Goal: Answer question/provide support: Share knowledge or assist other users

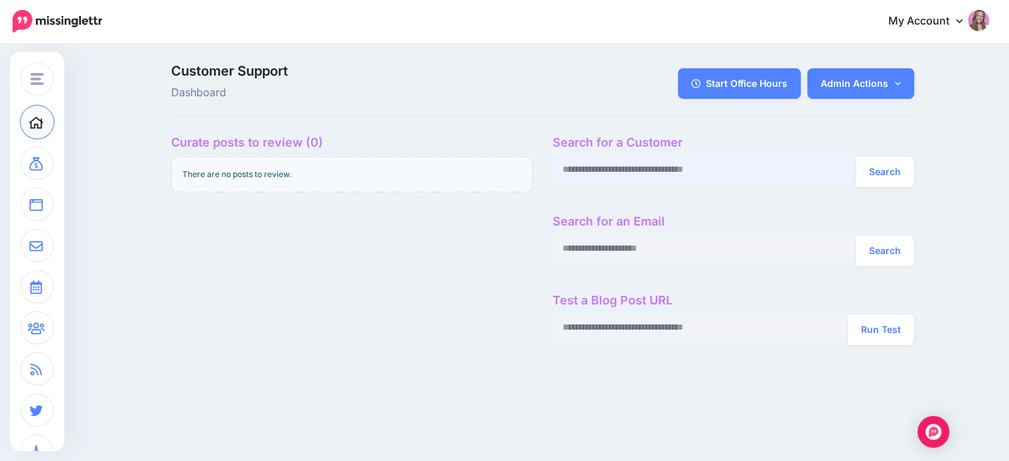
click at [622, 171] on input "text" at bounding box center [705, 170] width 304 height 26
paste input "**********"
type input "**********"
click at [856, 157] on button "Search" at bounding box center [885, 172] width 58 height 31
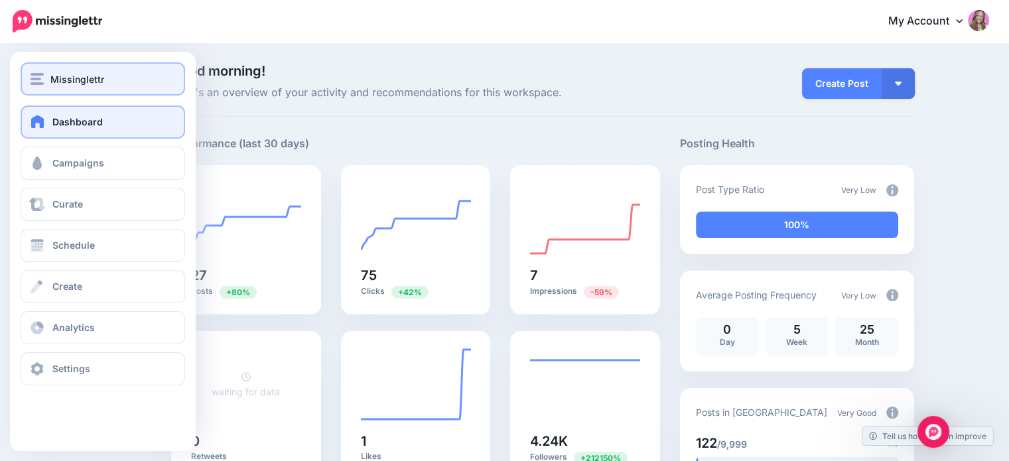
click at [81, 76] on span "Missinglettr" at bounding box center [77, 79] width 54 height 15
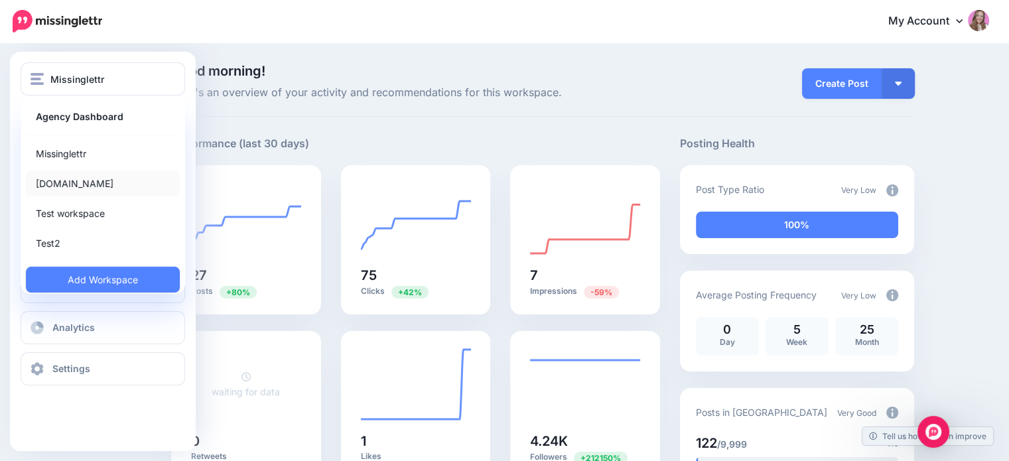
click at [66, 192] on link "[DOMAIN_NAME]" at bounding box center [103, 183] width 154 height 26
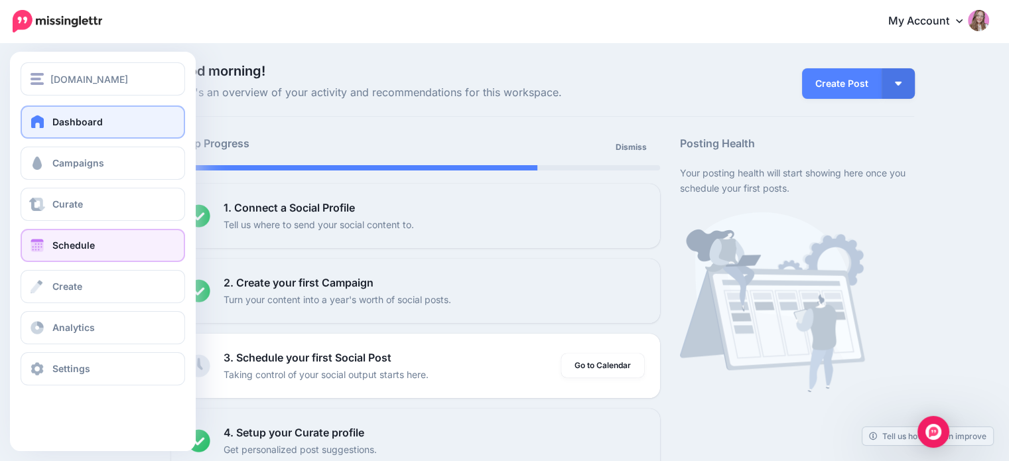
click at [72, 243] on span "Schedule" at bounding box center [73, 244] width 42 height 11
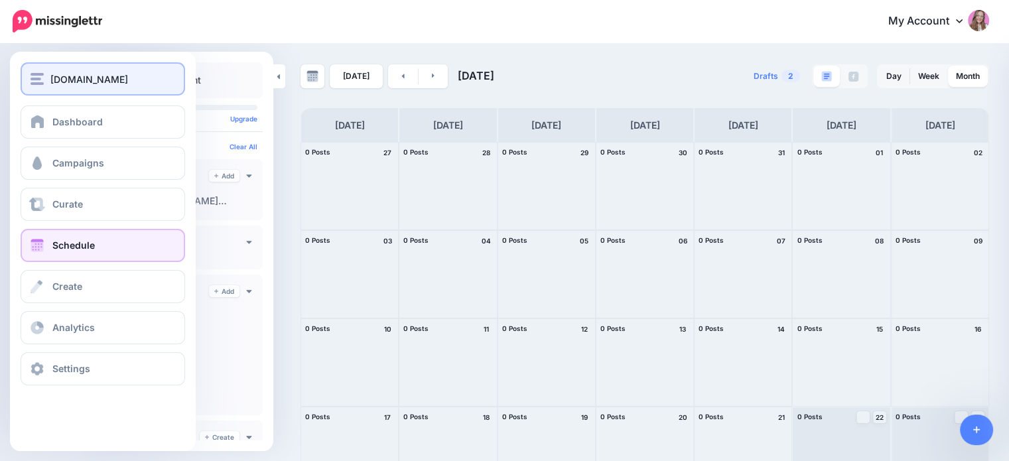
click at [35, 70] on button "[DOMAIN_NAME]" at bounding box center [103, 78] width 164 height 33
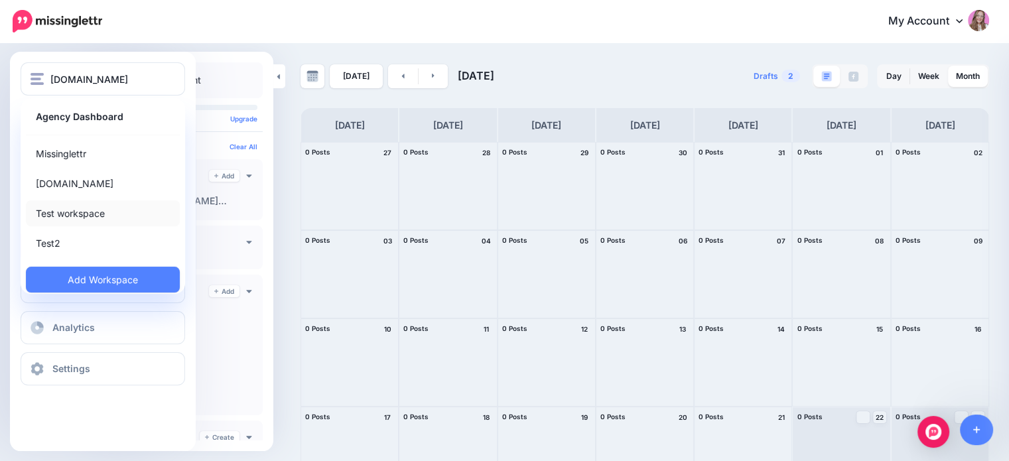
click at [66, 216] on link "Test workspace" at bounding box center [103, 213] width 154 height 26
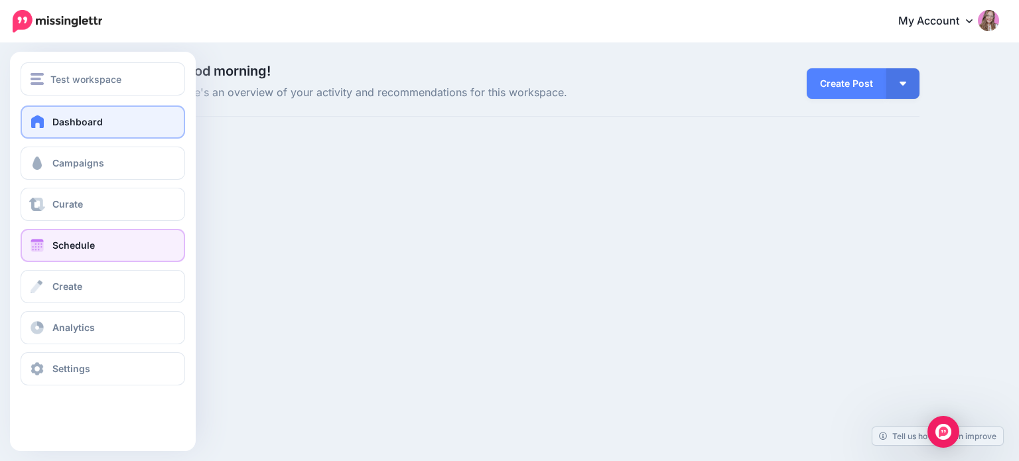
click at [53, 249] on span "Schedule" at bounding box center [73, 244] width 42 height 11
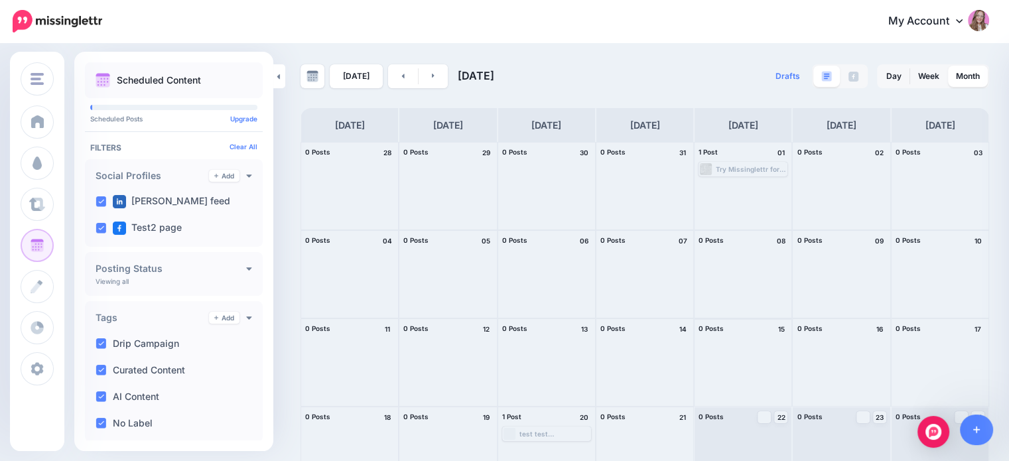
scroll to position [66, 0]
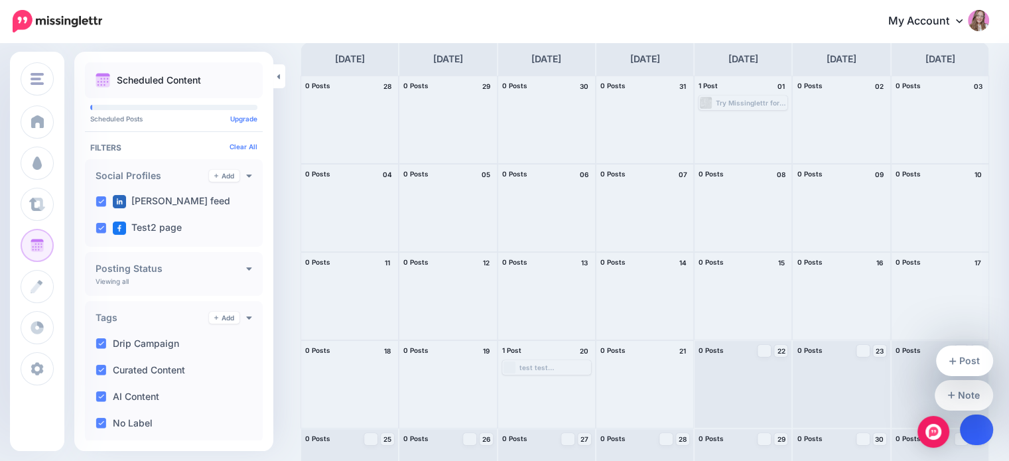
click at [975, 432] on icon at bounding box center [976, 429] width 7 height 9
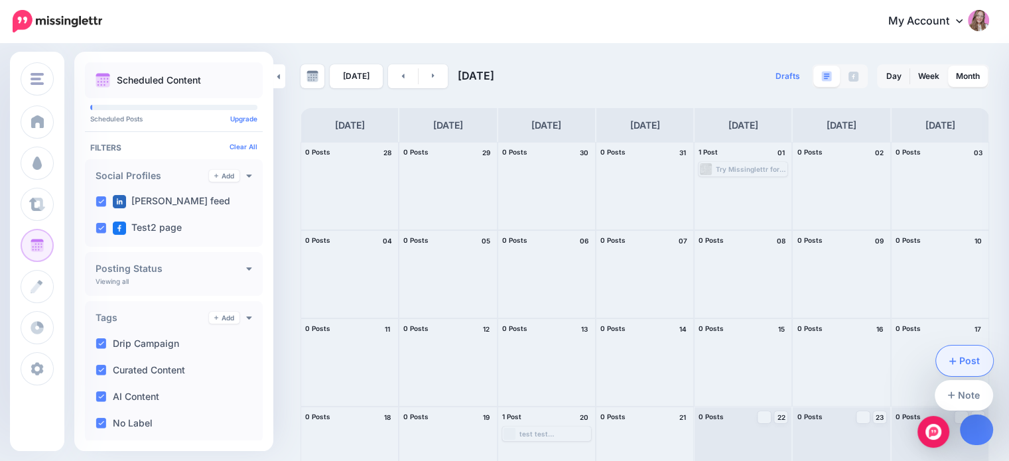
click at [966, 373] on link "Post" at bounding box center [965, 361] width 58 height 31
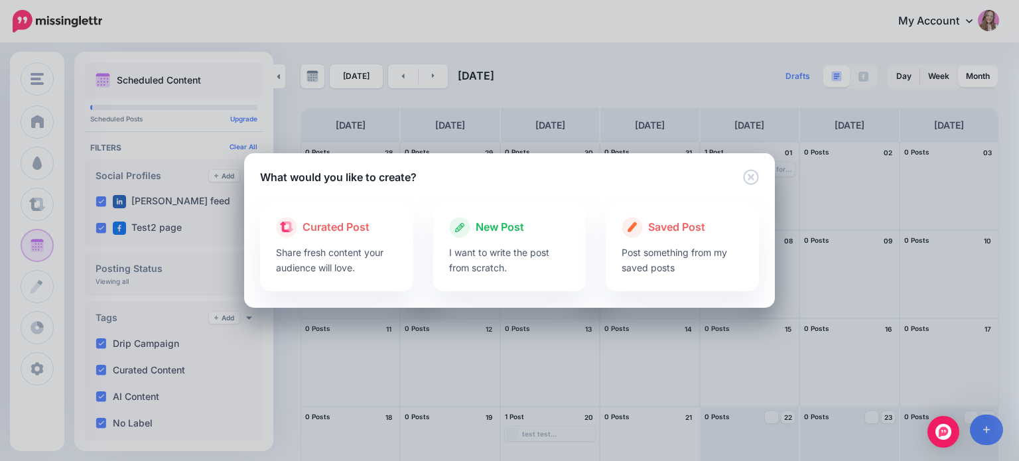
click at [452, 252] on p "I want to write the post from scratch." at bounding box center [509, 260] width 121 height 31
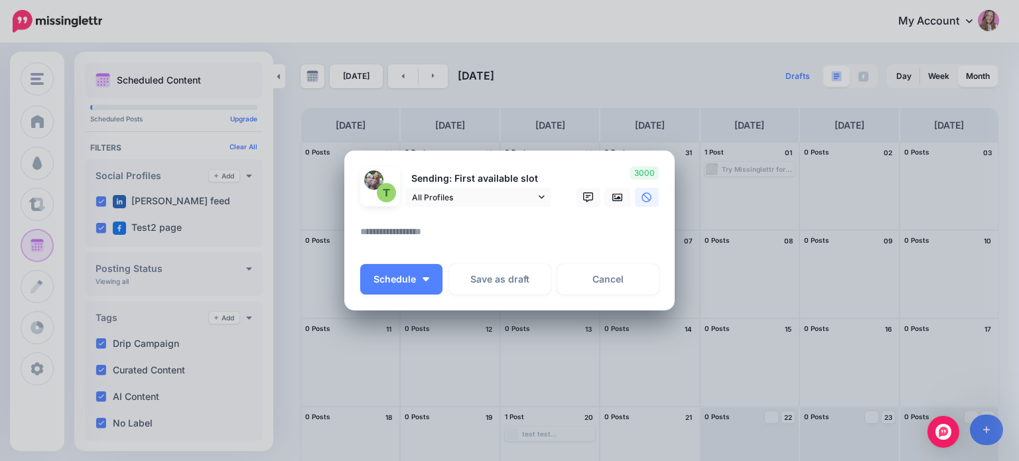
click at [414, 228] on textarea at bounding box center [512, 237] width 305 height 26
click at [419, 279] on button "Schedule" at bounding box center [401, 279] width 82 height 31
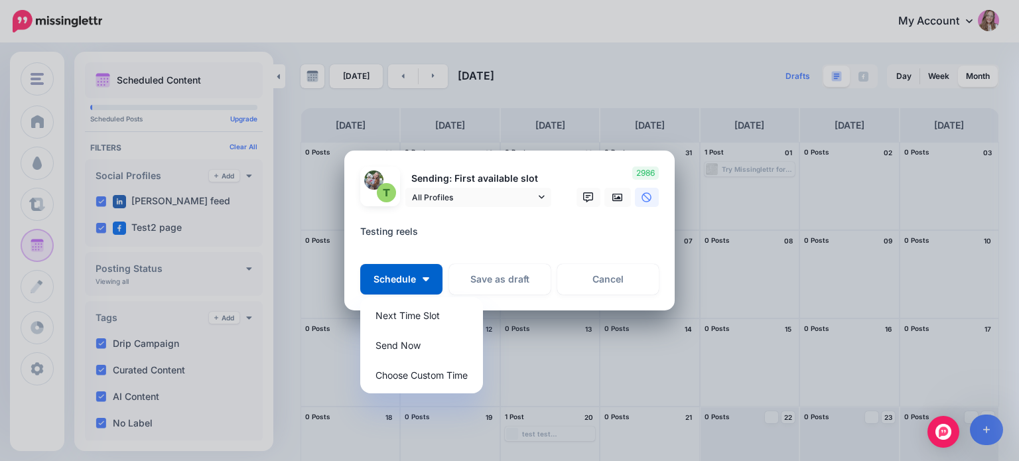
click at [482, 249] on div "**********" at bounding box center [509, 239] width 298 height 31
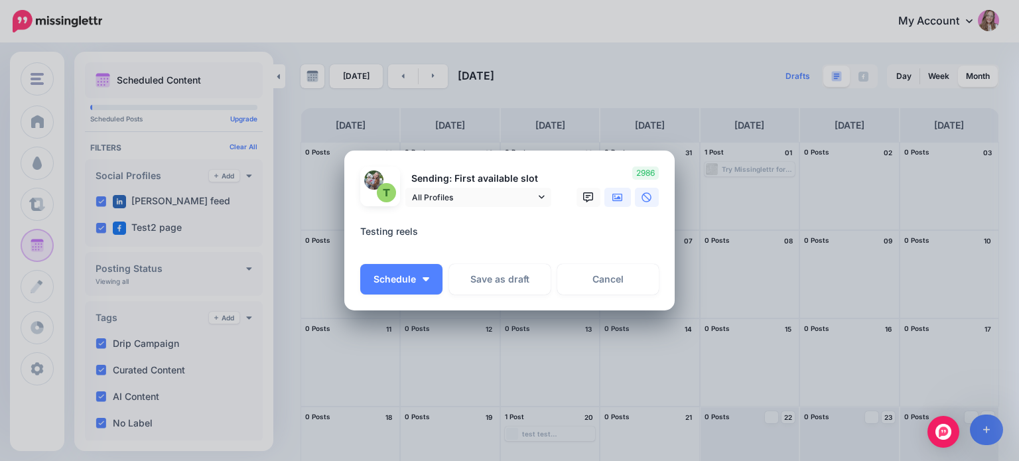
click at [620, 196] on icon at bounding box center [617, 197] width 11 height 11
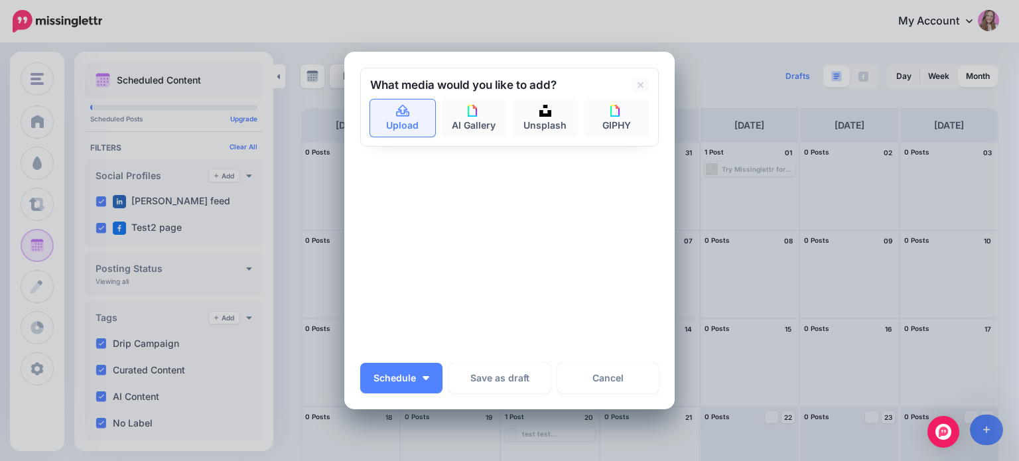
click at [390, 102] on link "Upload" at bounding box center [402, 117] width 65 height 37
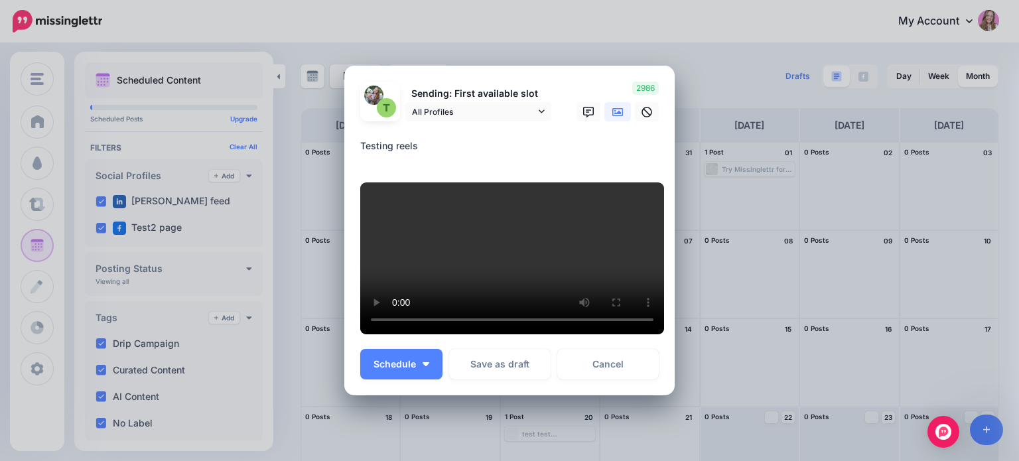
click at [438, 138] on textarea "**********" at bounding box center [512, 151] width 305 height 26
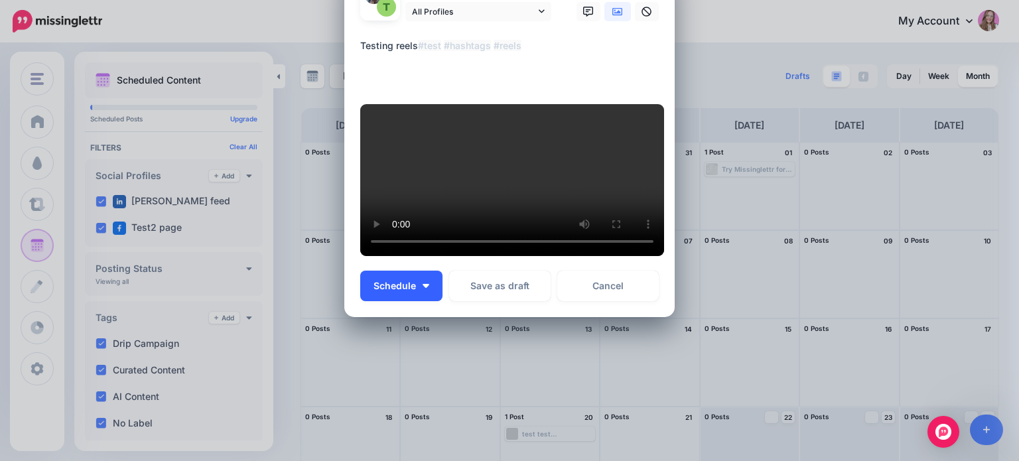
scroll to position [398, 0]
type textarea "**********"
click at [419, 301] on button "Schedule" at bounding box center [401, 286] width 82 height 31
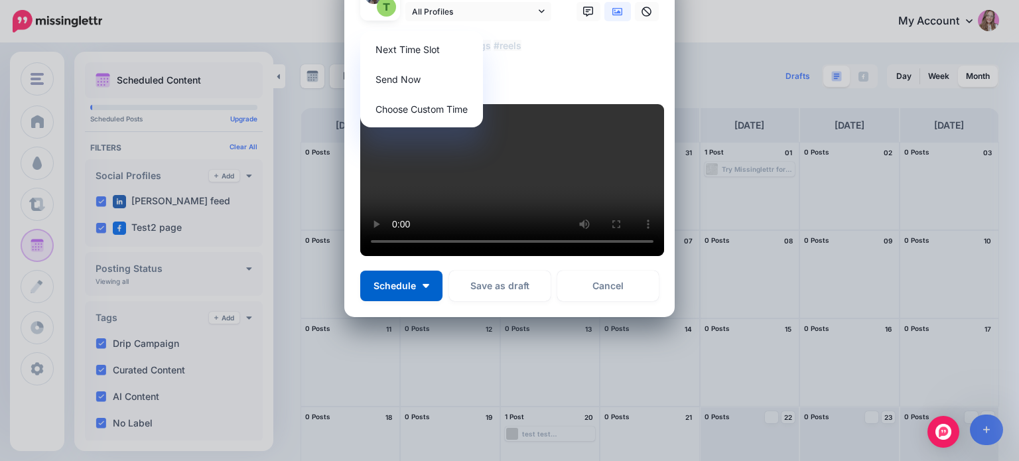
scroll to position [0, 0]
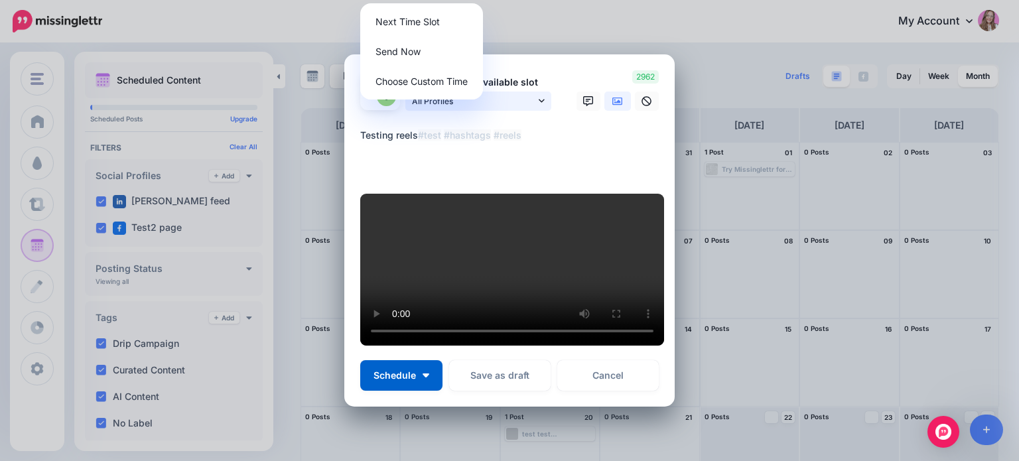
click at [458, 92] on link "All Profiles" at bounding box center [478, 101] width 146 height 19
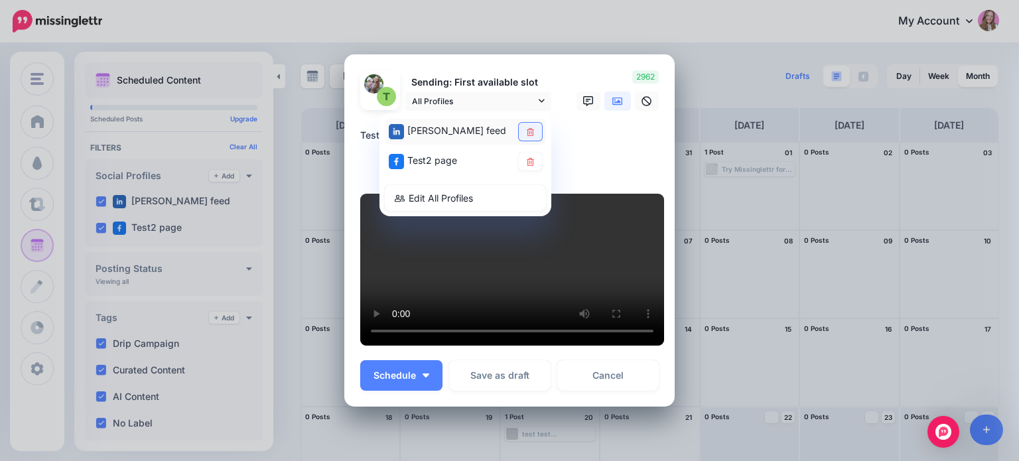
click at [519, 123] on link at bounding box center [530, 132] width 23 height 18
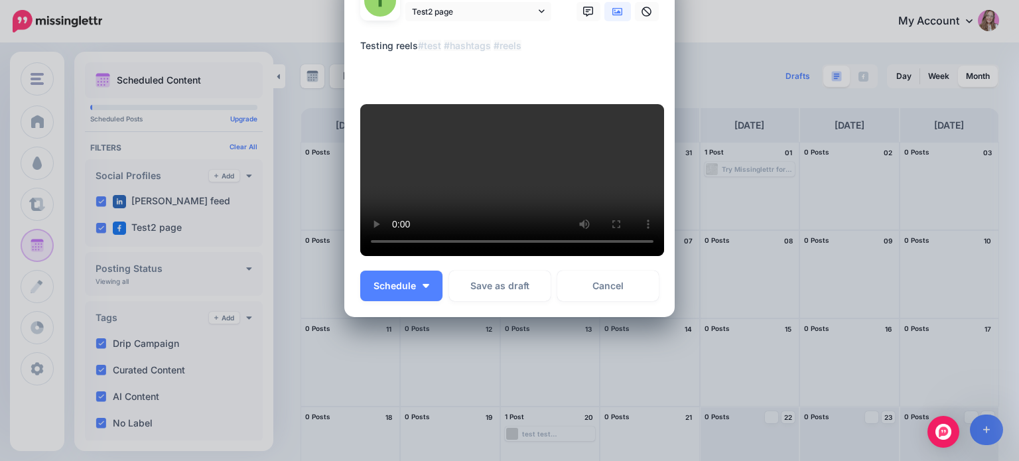
scroll to position [448, 0]
click at [397, 292] on button "Schedule" at bounding box center [401, 286] width 82 height 31
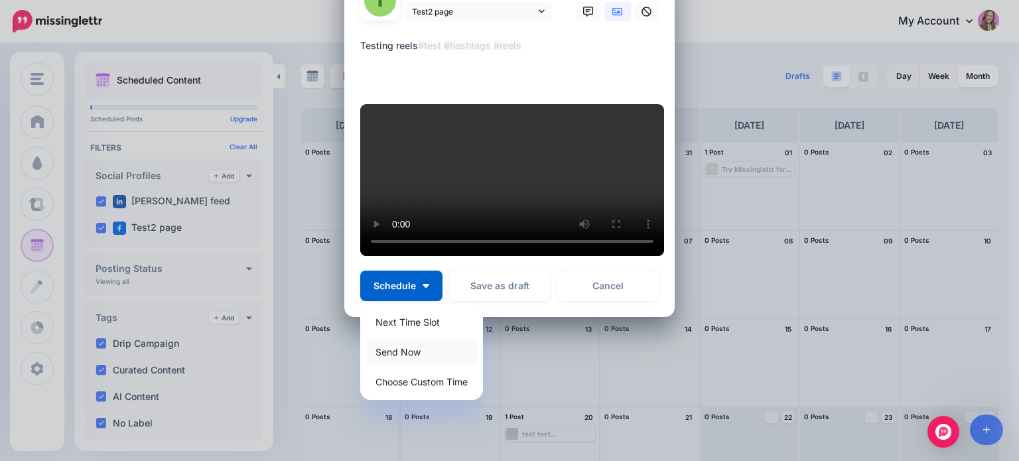
click at [413, 347] on link "Send Now" at bounding box center [421, 352] width 112 height 26
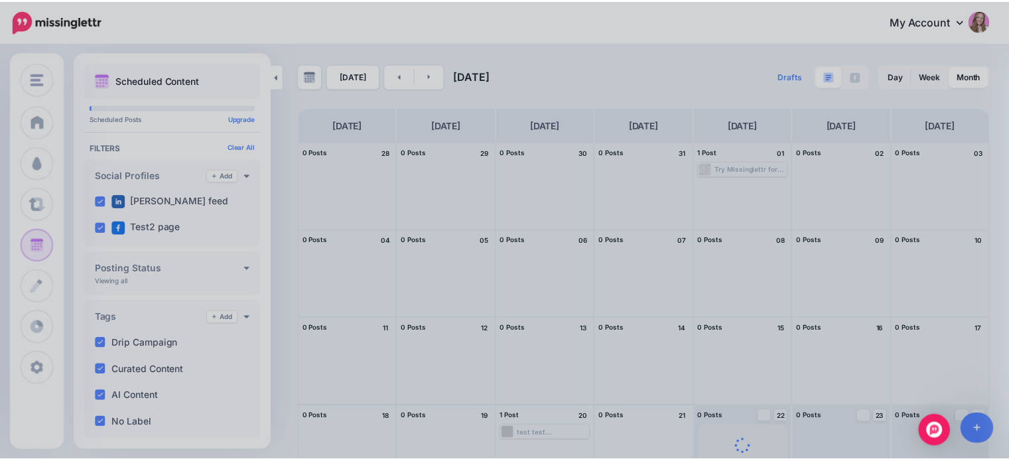
scroll to position [0, 0]
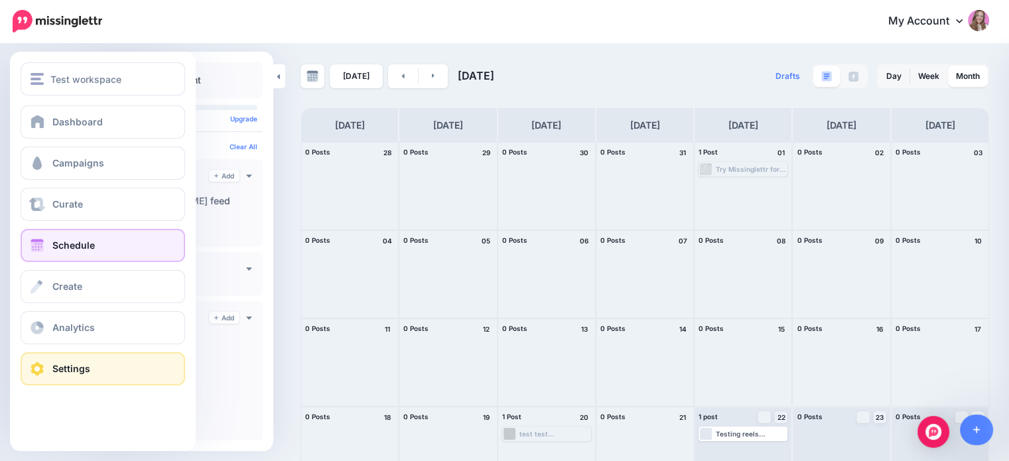
click at [45, 369] on span at bounding box center [37, 368] width 17 height 13
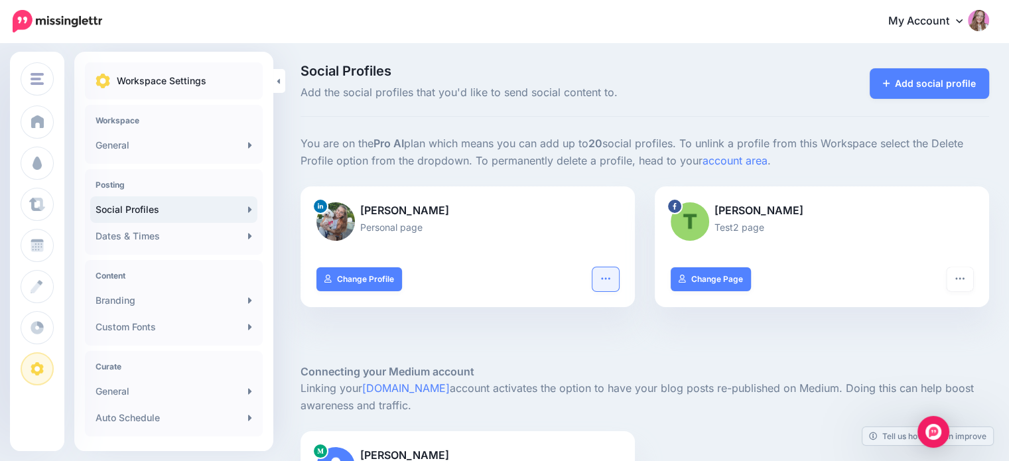
click at [605, 286] on button "button" at bounding box center [605, 279] width 27 height 24
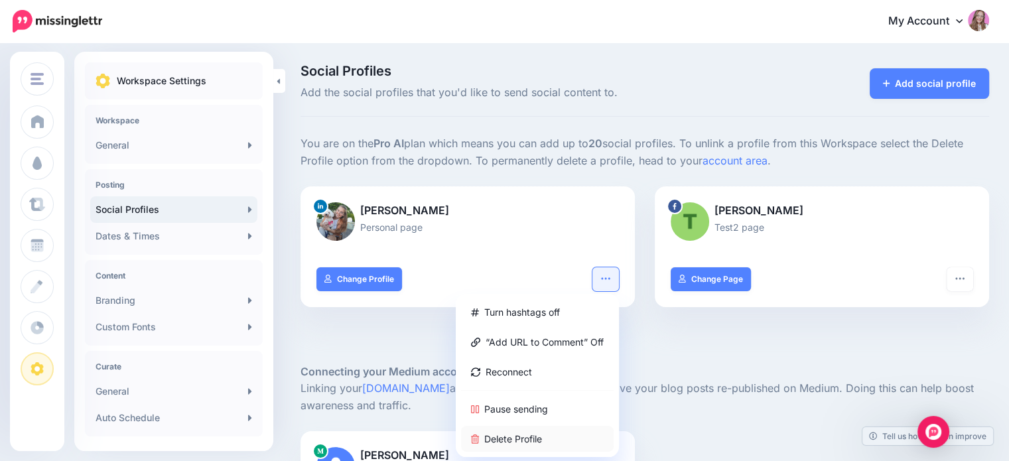
click at [515, 440] on link "Delete Profile" at bounding box center [537, 439] width 153 height 26
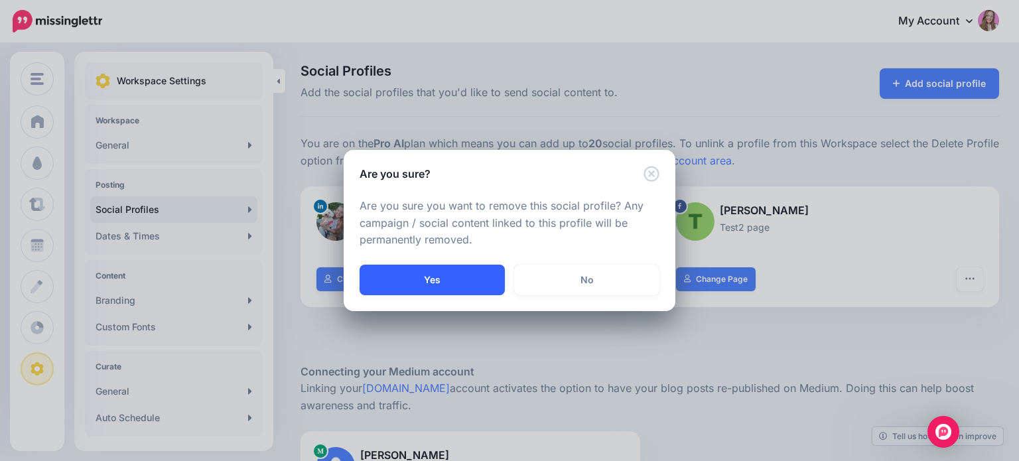
click at [432, 277] on button "Yes" at bounding box center [432, 280] width 145 height 31
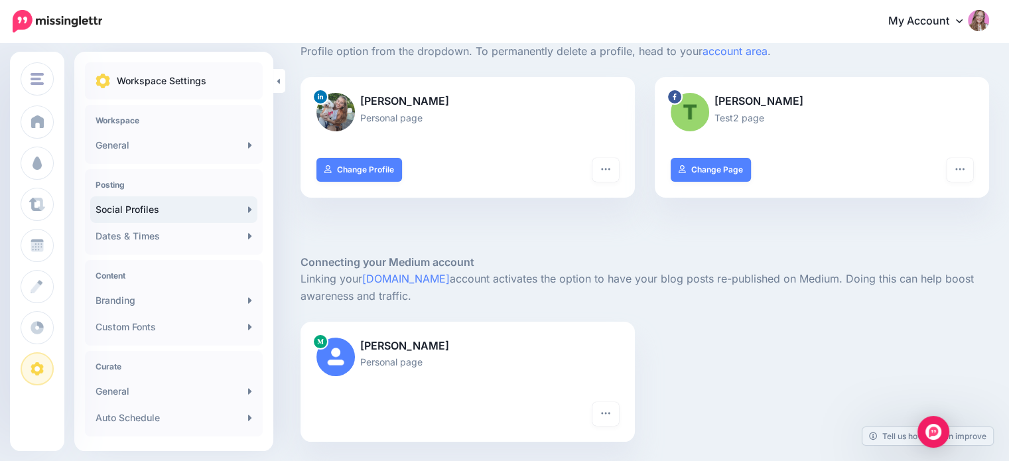
scroll to position [133, 0]
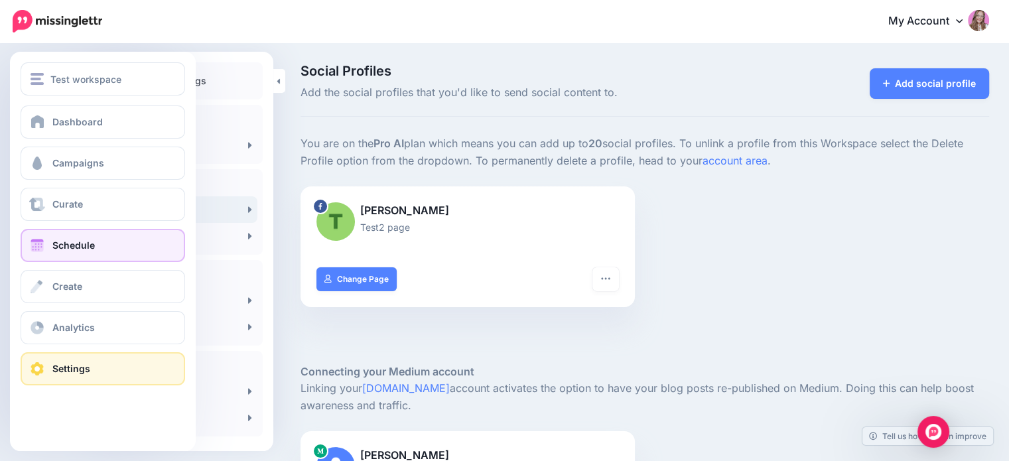
click at [55, 245] on span "Schedule" at bounding box center [73, 244] width 42 height 11
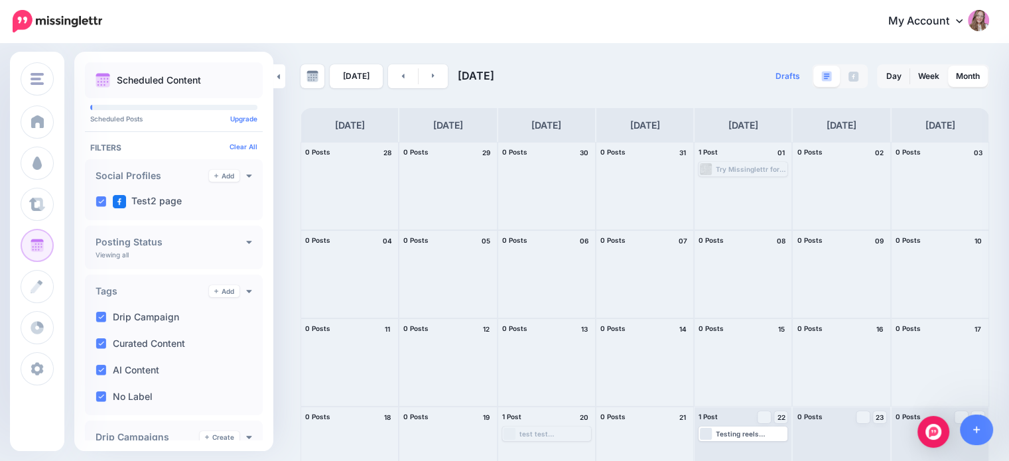
scroll to position [122, 0]
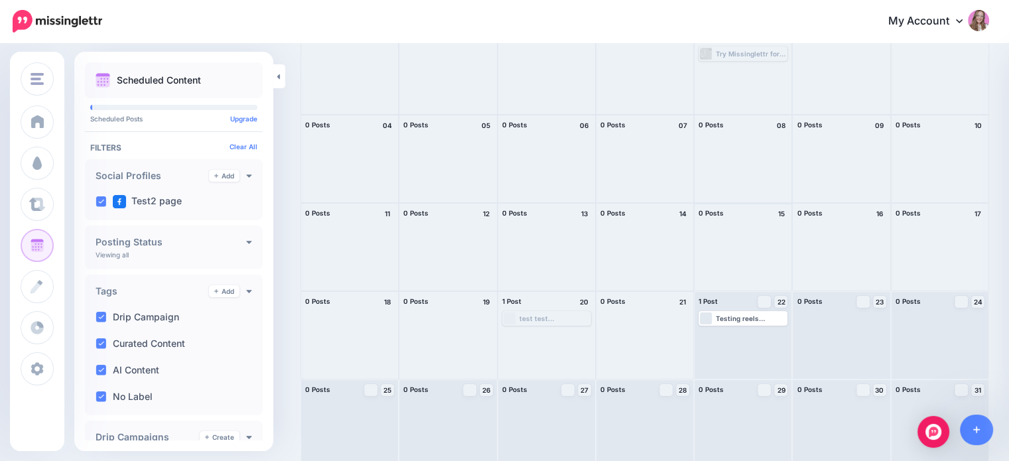
scroll to position [122, 0]
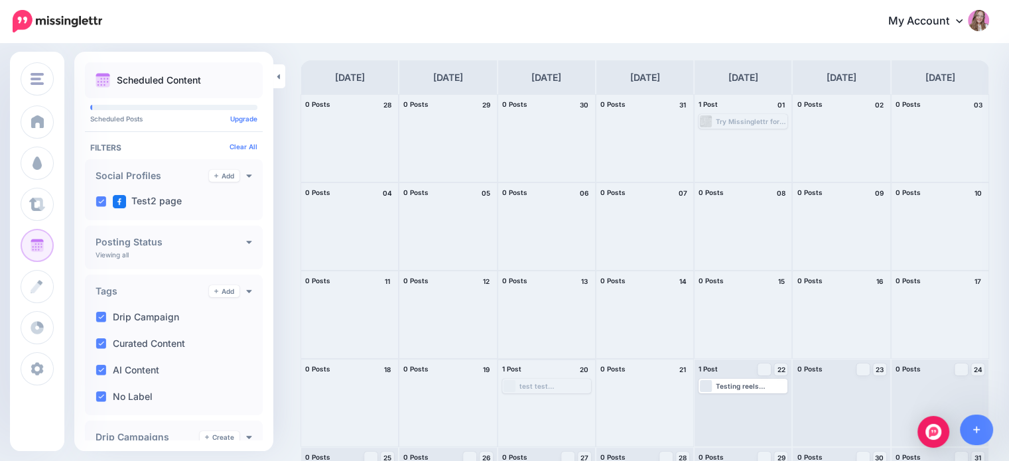
scroll to position [122, 0]
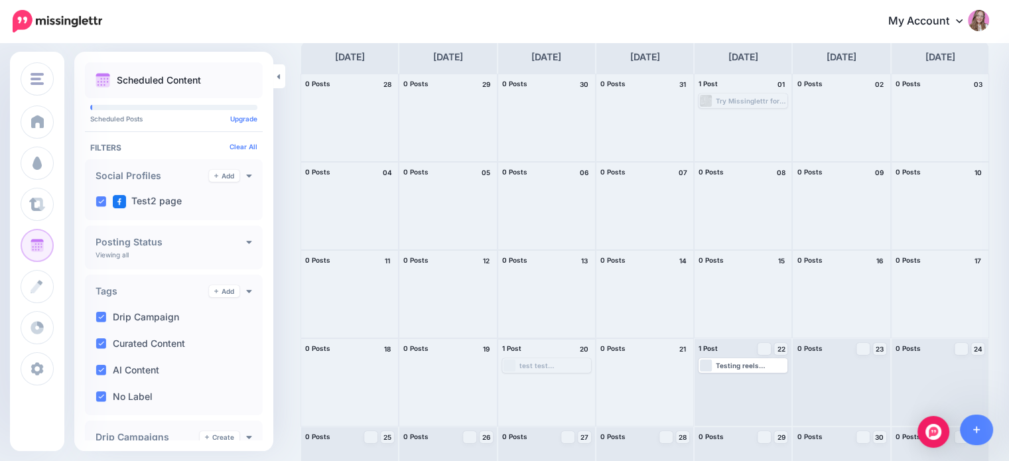
scroll to position [122, 0]
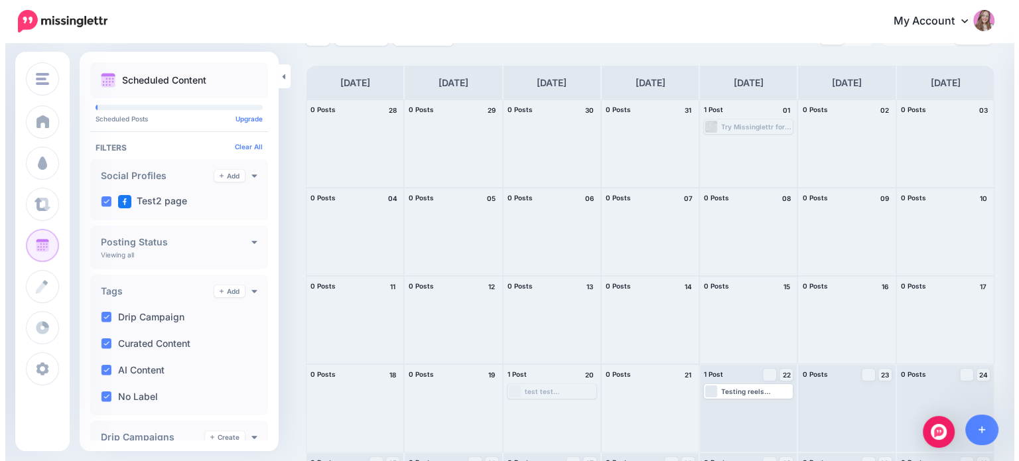
scroll to position [66, 0]
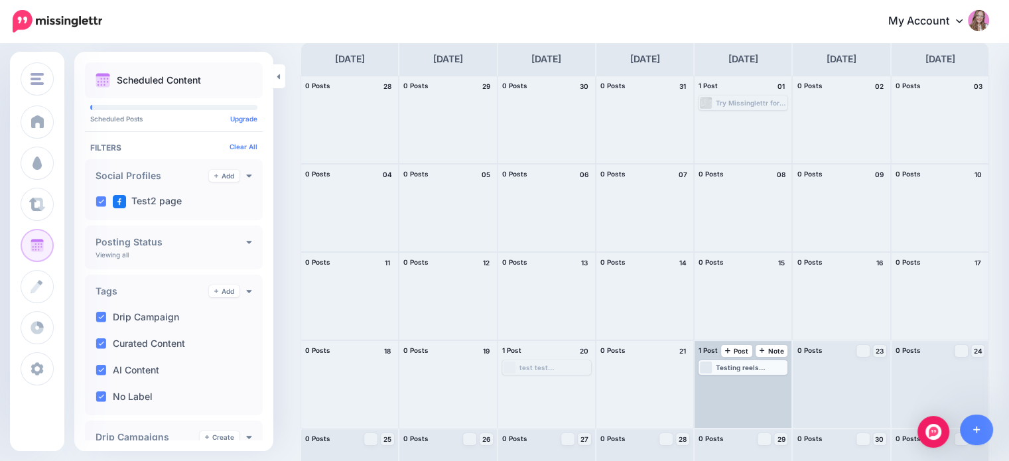
click at [722, 365] on div "Testing reels #test #hashtags #reels" at bounding box center [751, 367] width 70 height 8
click at [720, 381] on img at bounding box center [716, 383] width 7 height 7
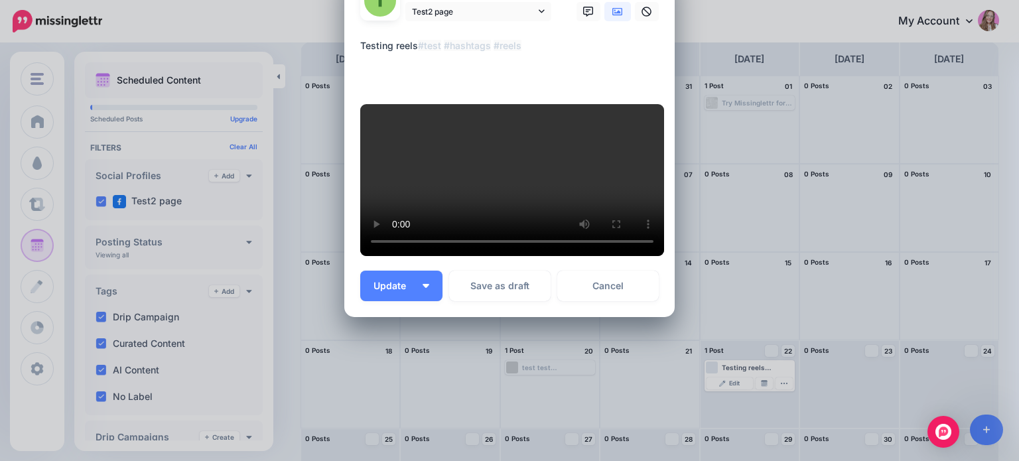
scroll to position [398, 0]
click at [410, 291] on span "Update" at bounding box center [394, 285] width 42 height 9
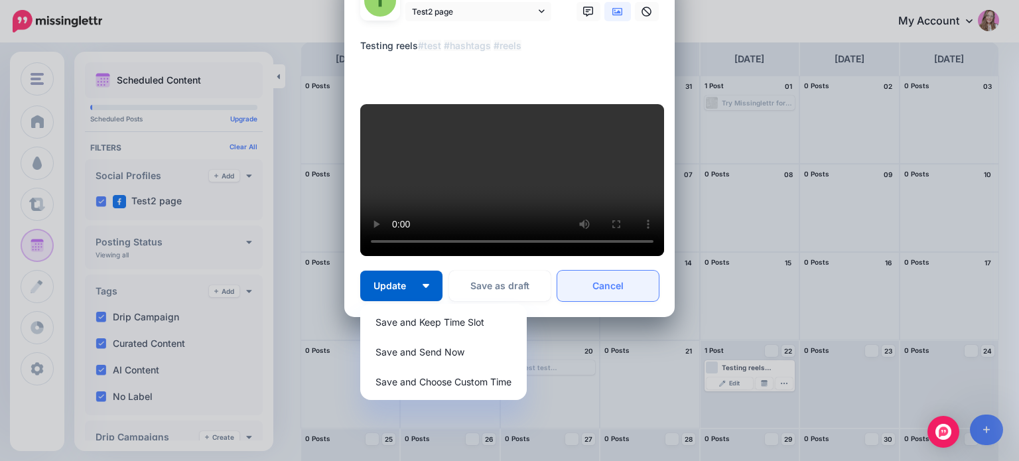
click at [609, 301] on link "Cancel" at bounding box center [607, 286] width 101 height 31
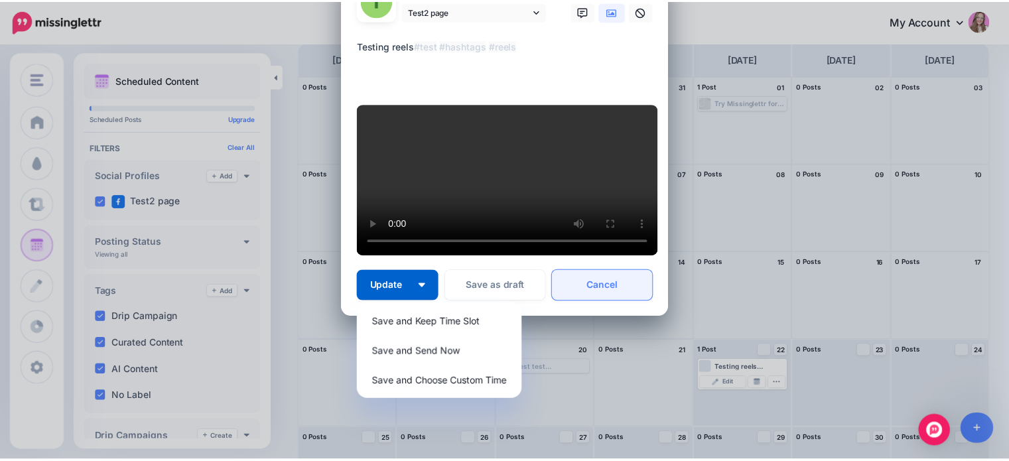
scroll to position [0, 0]
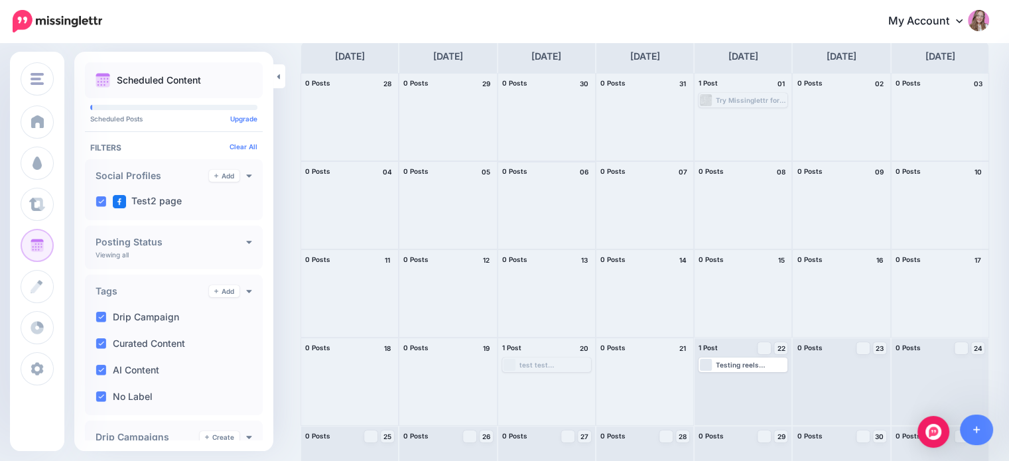
scroll to position [122, 0]
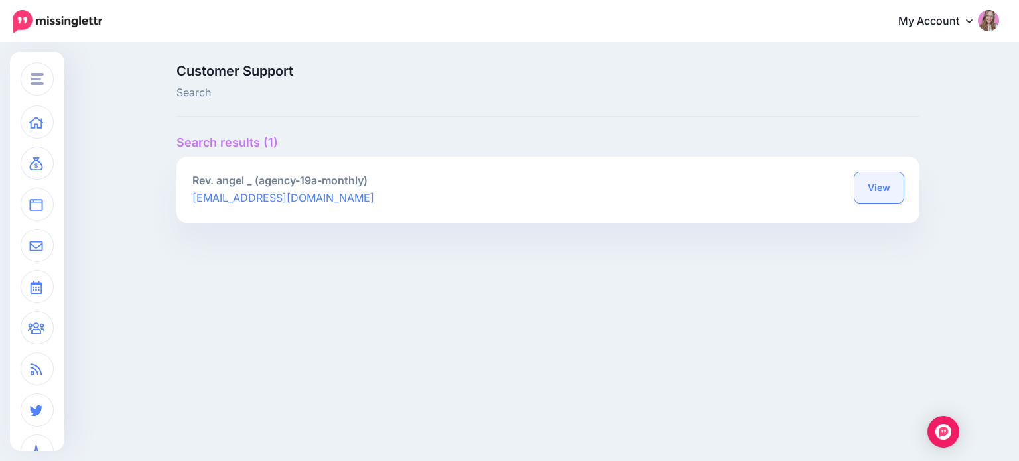
click at [874, 199] on link "View" at bounding box center [878, 187] width 49 height 31
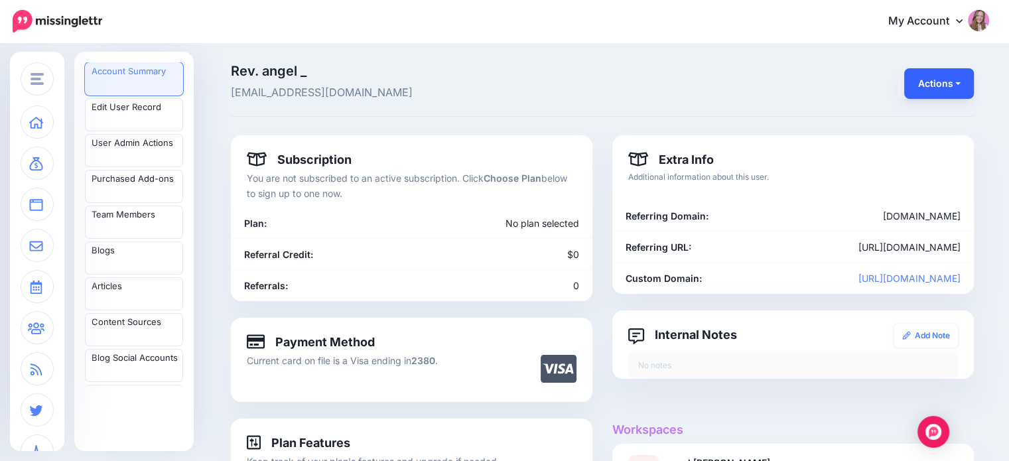
click at [927, 76] on button "Actions" at bounding box center [939, 83] width 70 height 31
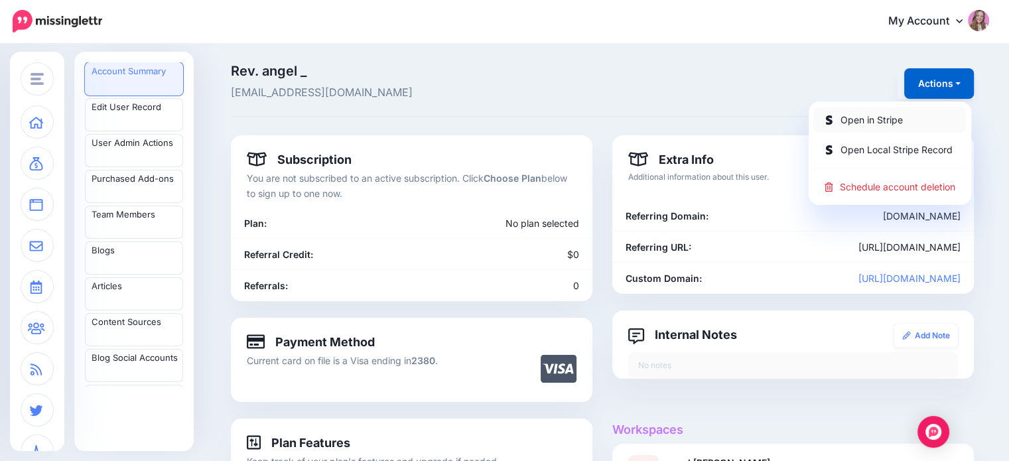
click at [916, 117] on link "Open in Stripe" at bounding box center [889, 120] width 152 height 26
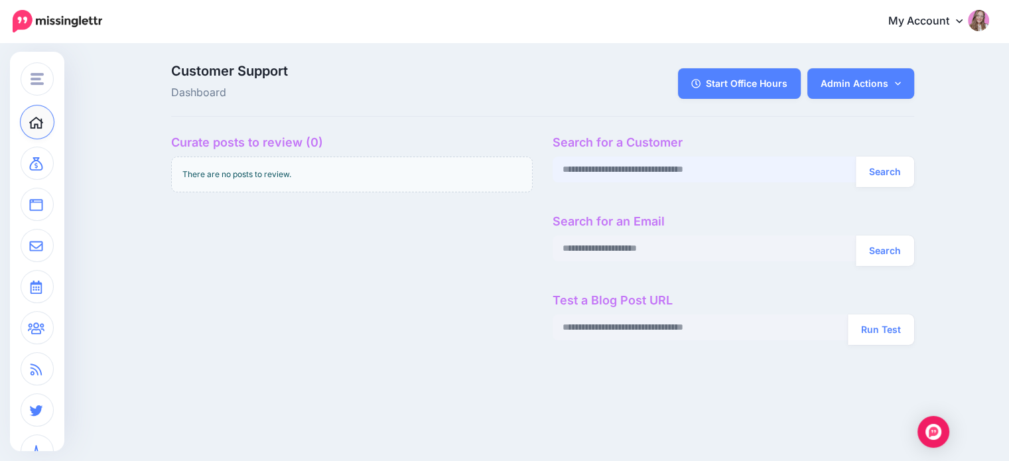
click at [575, 163] on input "text" at bounding box center [705, 170] width 304 height 26
paste input "**********"
type input "**********"
click at [898, 163] on button "Search" at bounding box center [885, 172] width 58 height 31
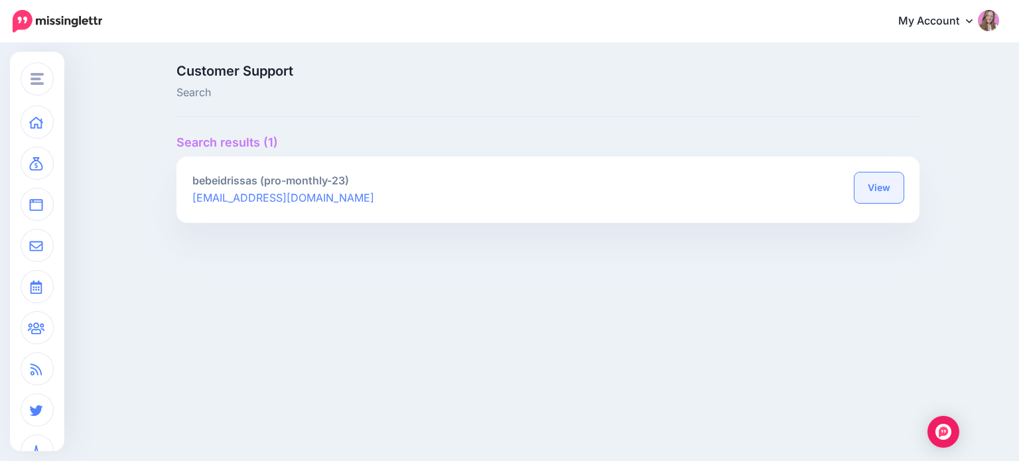
click at [890, 188] on link "View" at bounding box center [878, 187] width 49 height 31
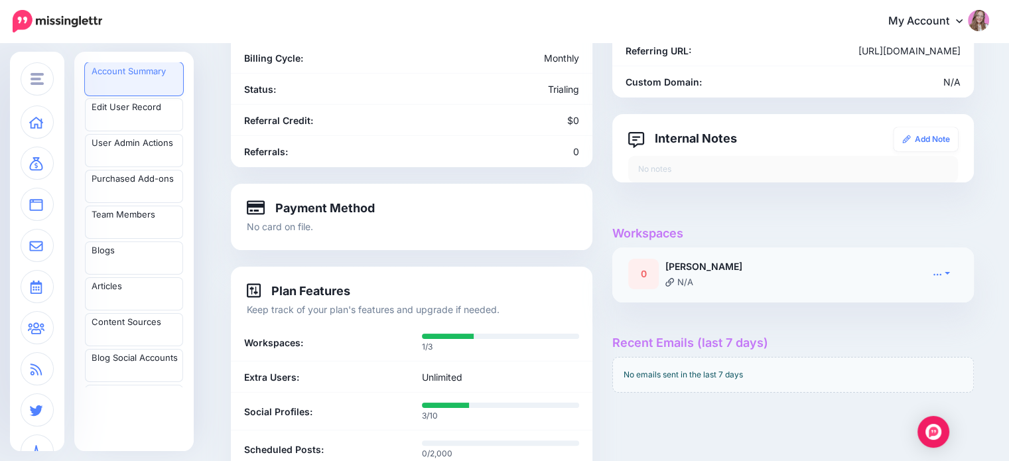
scroll to position [199, 0]
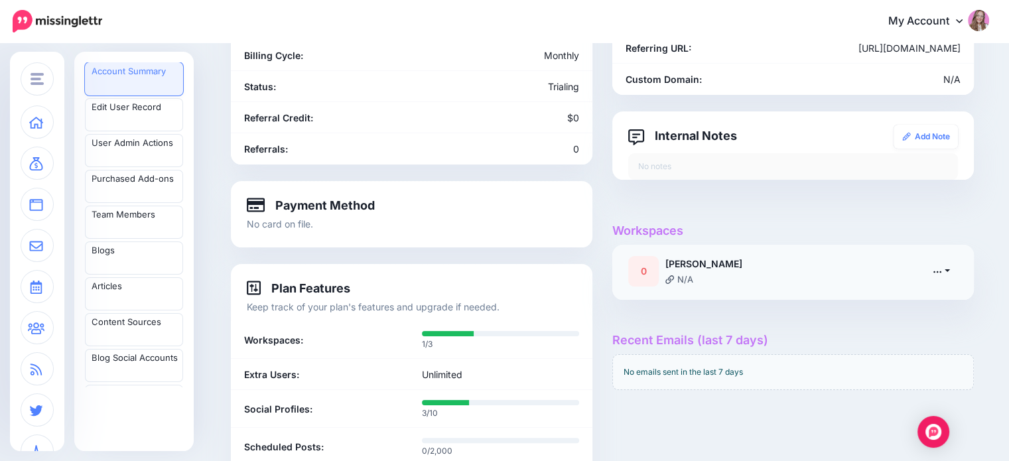
click at [936, 269] on link at bounding box center [941, 270] width 33 height 19
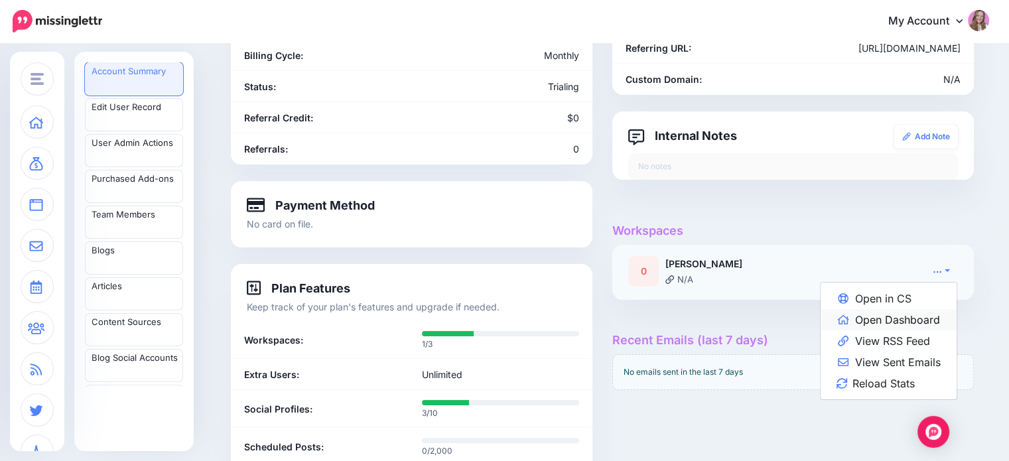
click at [923, 319] on link "Open Dashboard" at bounding box center [888, 319] width 136 height 21
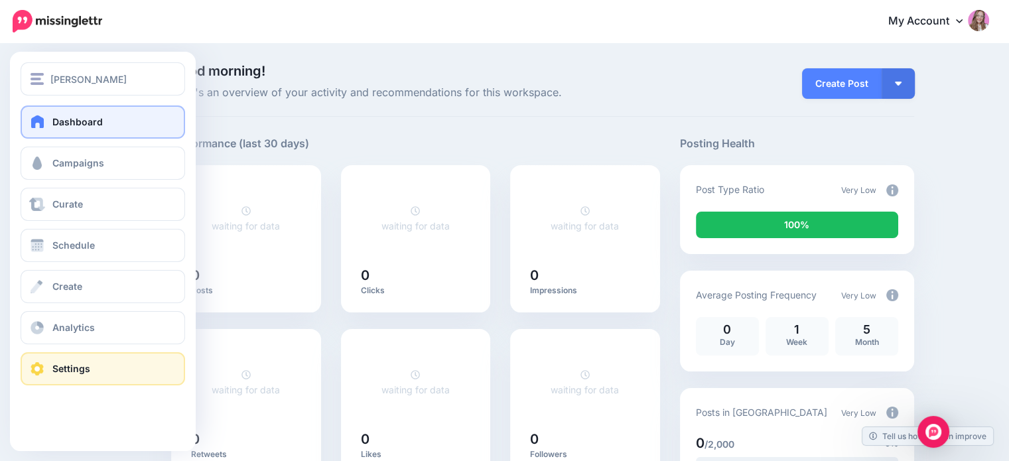
click at [72, 379] on link "Settings" at bounding box center [103, 368] width 164 height 33
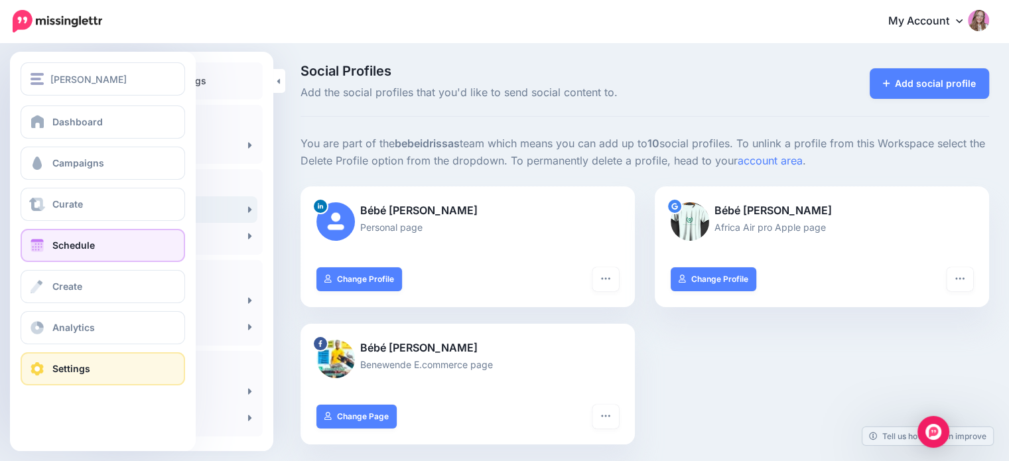
click at [66, 238] on link "Schedule" at bounding box center [103, 245] width 164 height 33
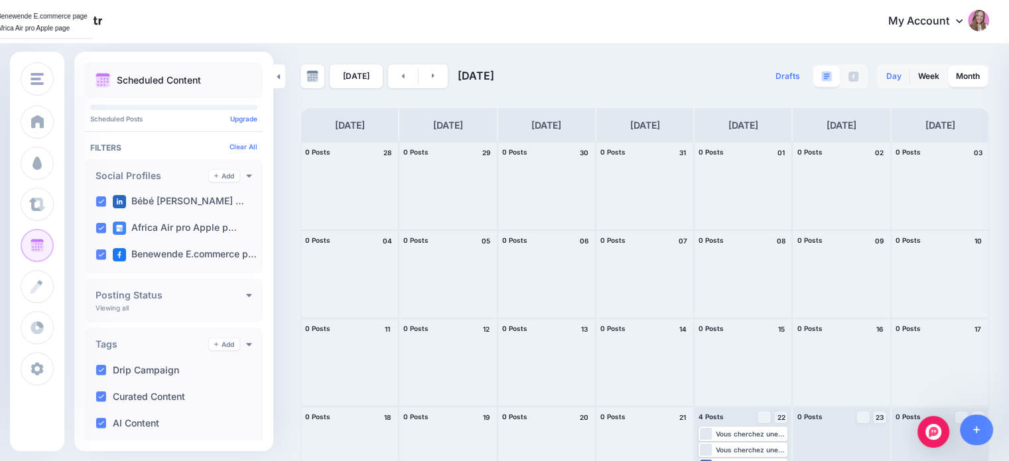
click at [909, 74] on link "Day" at bounding box center [893, 76] width 31 height 21
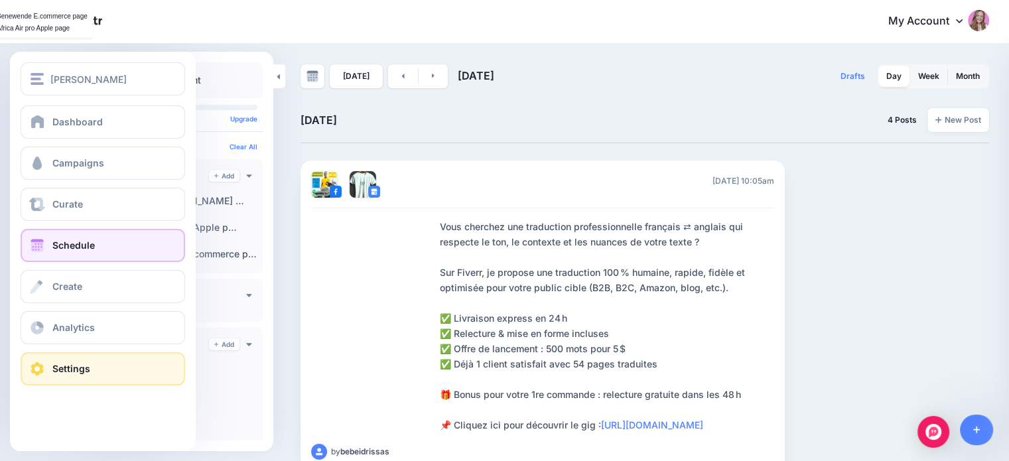
click at [52, 369] on span "Settings" at bounding box center [71, 368] width 38 height 11
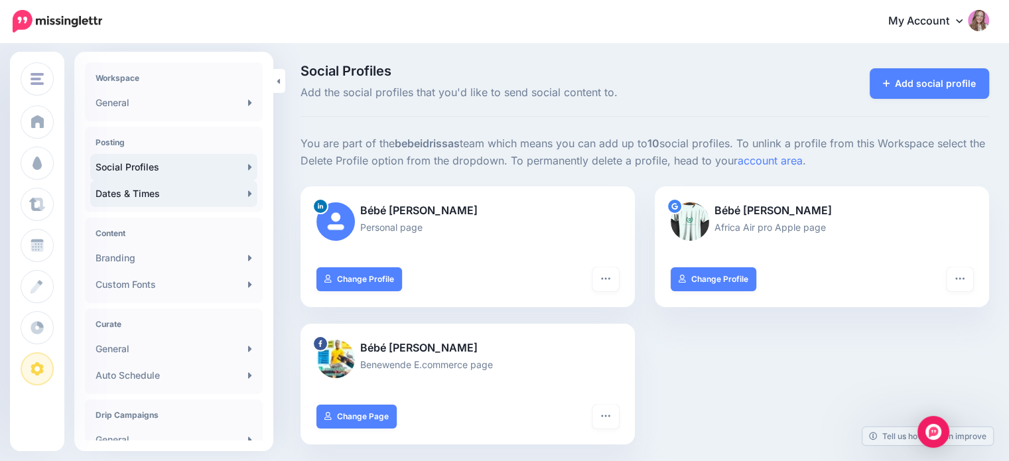
scroll to position [66, 0]
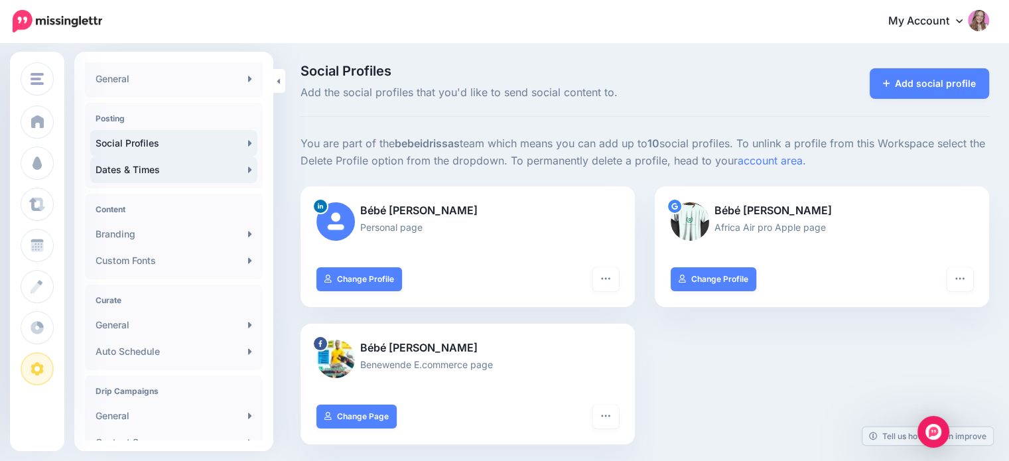
click at [143, 170] on link "Dates & Times" at bounding box center [173, 170] width 167 height 27
